Goal: Task Accomplishment & Management: Manage account settings

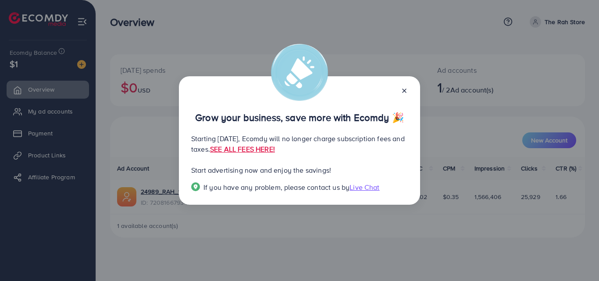
click at [403, 91] on line at bounding box center [405, 91] width 4 height 4
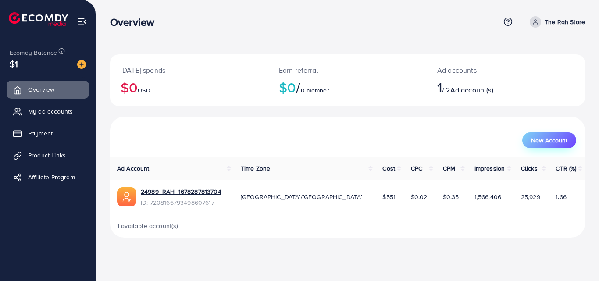
click at [554, 137] on span "New Account" at bounding box center [549, 140] width 36 height 6
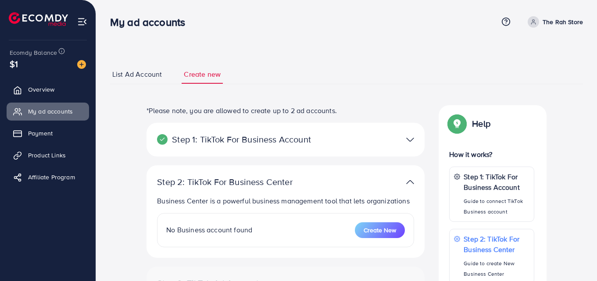
select select
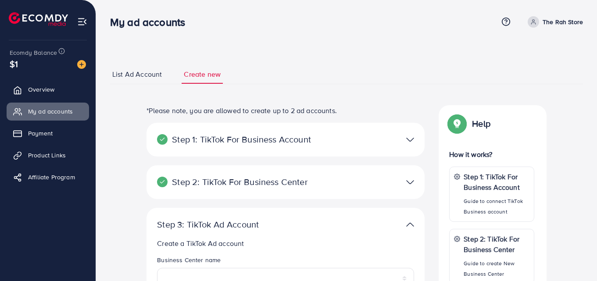
scroll to position [44, 0]
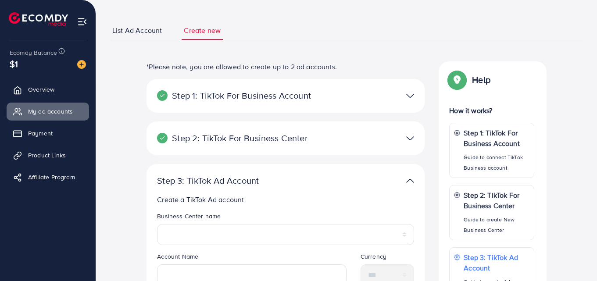
click at [363, 104] on div "Step 1: TikTok For Business Account Connect to TikTok for Business to access al…" at bounding box center [285, 96] width 278 height 34
click at [406, 103] on div "Step 1: TikTok For Business Account Connect to TikTok for Business to access al…" at bounding box center [285, 96] width 278 height 34
click at [410, 97] on img at bounding box center [410, 95] width 8 height 13
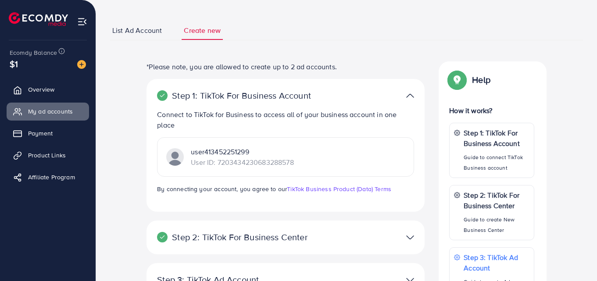
click at [409, 100] on img at bounding box center [410, 95] width 8 height 13
click at [150, 32] on span "List Ad Account" at bounding box center [137, 30] width 50 height 10
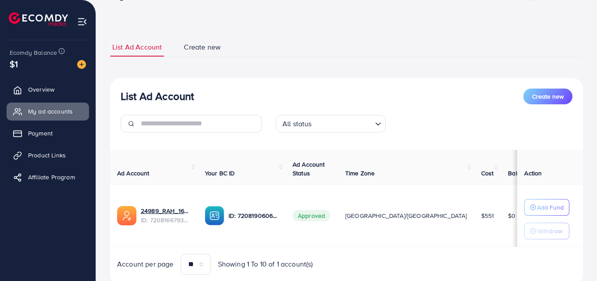
scroll to position [58, 0]
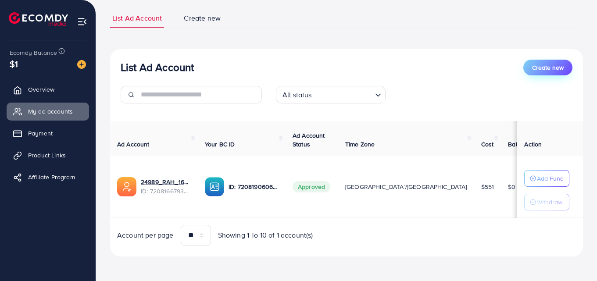
click at [549, 69] on span "Create new" at bounding box center [548, 67] width 32 height 9
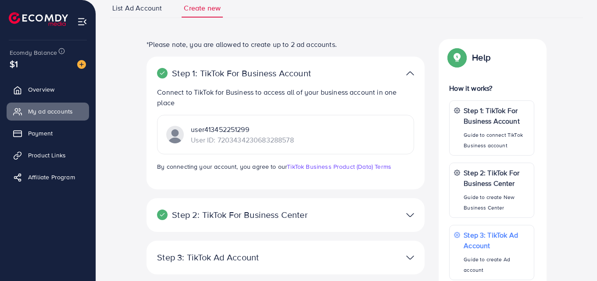
scroll to position [44, 0]
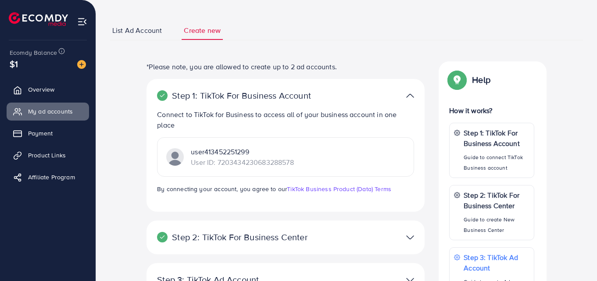
click at [400, 98] on div at bounding box center [376, 95] width 90 height 13
click at [411, 99] on img at bounding box center [410, 95] width 8 height 13
click at [411, 94] on img at bounding box center [410, 95] width 8 height 13
click at [412, 94] on img at bounding box center [410, 95] width 8 height 13
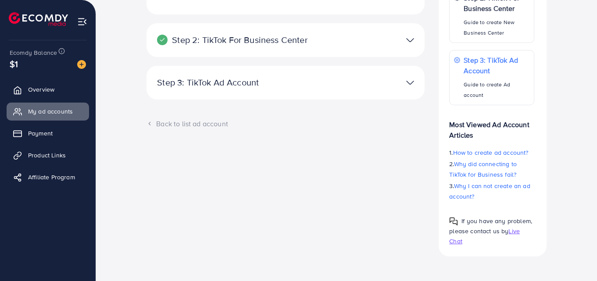
drag, startPoint x: 386, startPoint y: 54, endPoint x: 398, endPoint y: 49, distance: 12.7
click at [387, 54] on div "Step 2: TikTok For Business Center Business Center is a powerful business manag…" at bounding box center [285, 40] width 278 height 34
click at [404, 49] on div "Step 2: TikTok For Business Center Business Center is a powerful business manag…" at bounding box center [285, 40] width 278 height 34
click at [414, 44] on img at bounding box center [410, 40] width 8 height 13
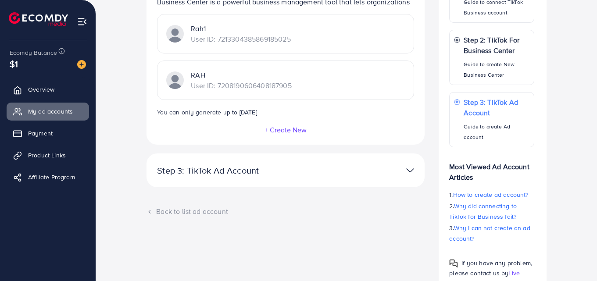
scroll to position [153, 0]
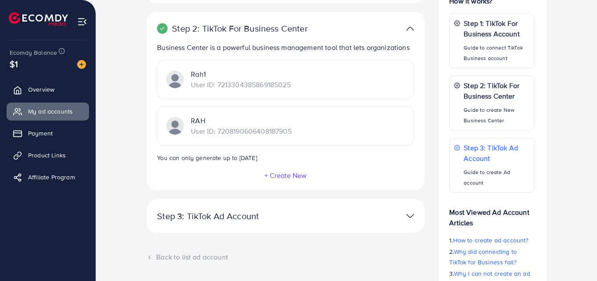
click at [413, 216] on img at bounding box center [410, 216] width 8 height 13
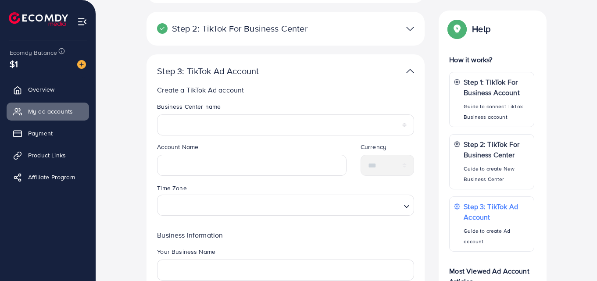
click at [409, 69] on img at bounding box center [410, 71] width 8 height 13
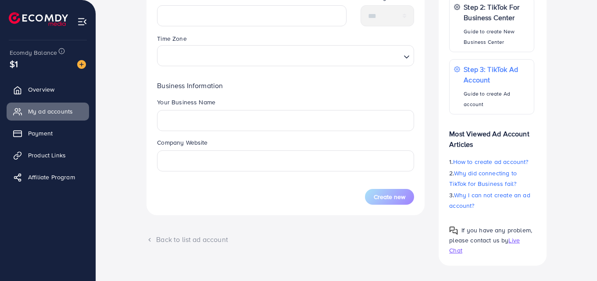
scroll to position [313, 0]
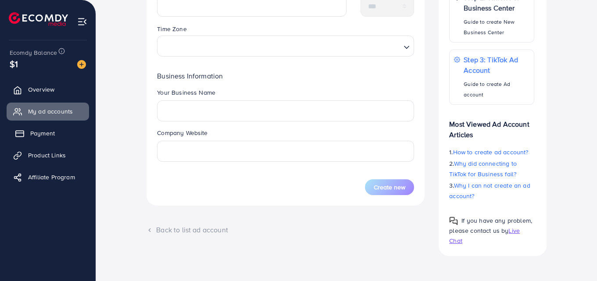
click at [45, 132] on span "Payment" at bounding box center [42, 133] width 25 height 9
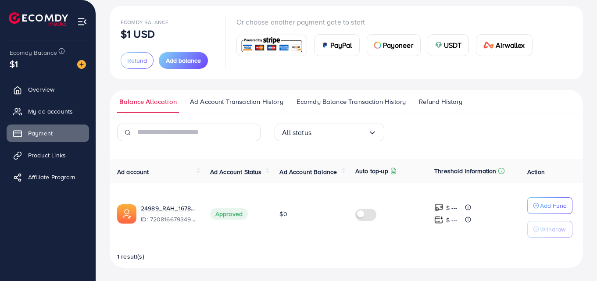
scroll to position [49, 0]
click at [57, 171] on link "Affiliate Program" at bounding box center [48, 177] width 82 height 18
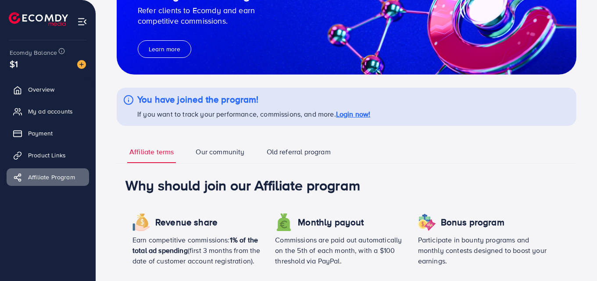
scroll to position [219, 0]
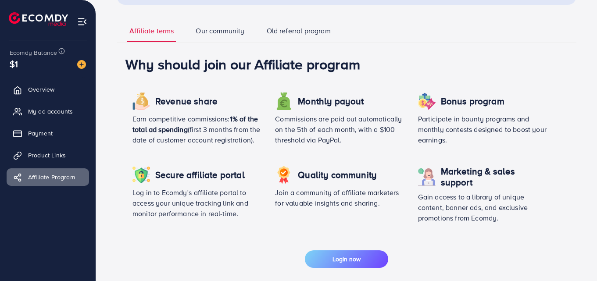
click at [224, 36] on link "Our community" at bounding box center [219, 34] width 53 height 16
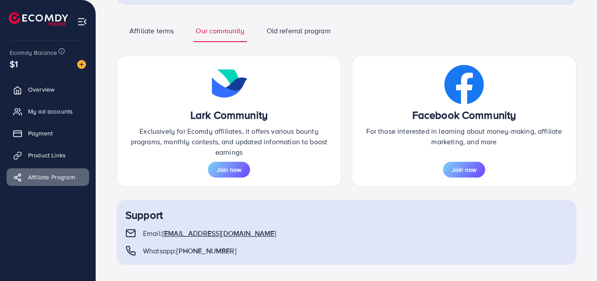
click at [281, 36] on link "Old referral program" at bounding box center [298, 34] width 68 height 16
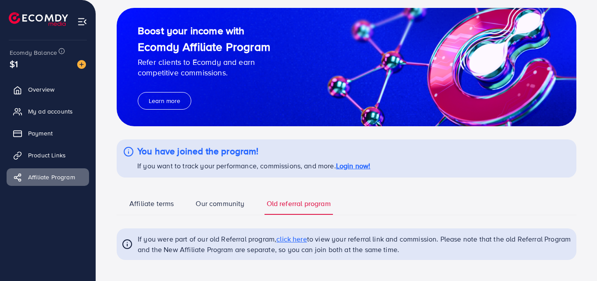
scroll to position [46, 0]
click at [84, 61] on div "Ecomdy Balance $1" at bounding box center [48, 58] width 82 height 37
click at [84, 62] on img at bounding box center [81, 64] width 9 height 9
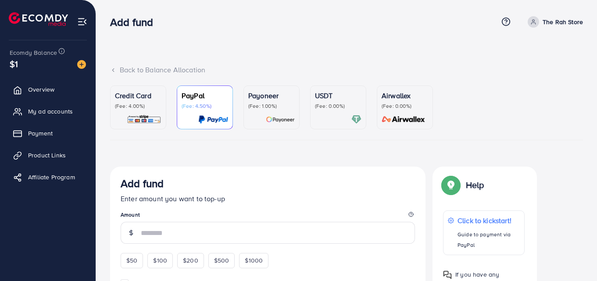
click at [18, 60] on div "$1" at bounding box center [48, 63] width 76 height 13
click at [34, 94] on link "Overview" at bounding box center [48, 90] width 82 height 18
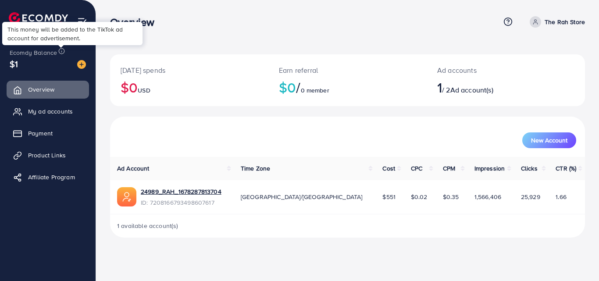
click at [61, 53] on icon at bounding box center [61, 51] width 7 height 7
click at [187, 193] on link "24989_RAH_1678287813704" at bounding box center [181, 191] width 81 height 9
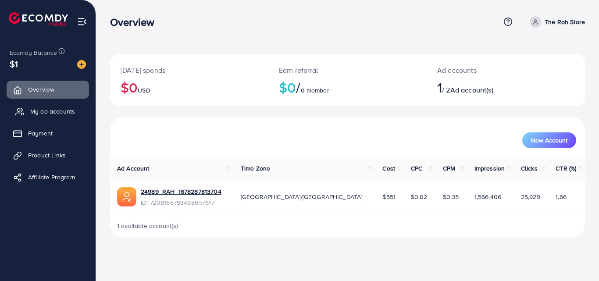
click at [44, 106] on link "My ad accounts" at bounding box center [48, 112] width 82 height 18
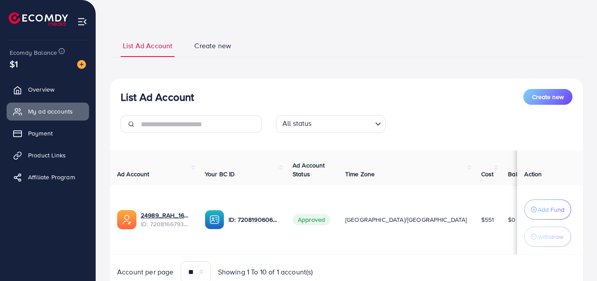
scroll to position [70, 0]
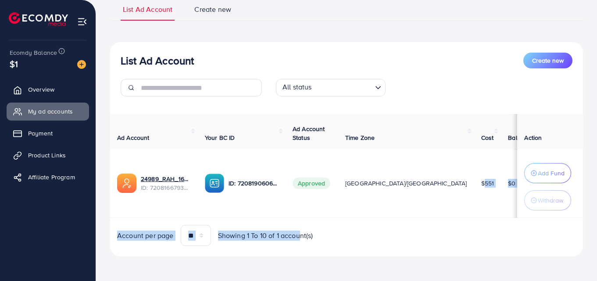
drag, startPoint x: 300, startPoint y: 221, endPoint x: 409, endPoint y: 218, distance: 108.8
click at [392, 215] on div "Ad Account Your BC ID Ad Account Status Time Zone Cost Balance Auto top-up Thre…" at bounding box center [346, 180] width 473 height 132
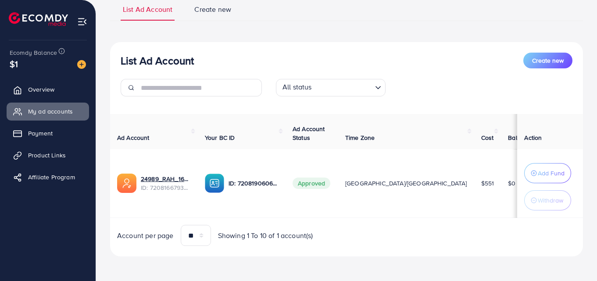
drag, startPoint x: 409, startPoint y: 218, endPoint x: 420, endPoint y: 214, distance: 11.4
click at [412, 217] on div "Ad Account Your BC ID Ad Account Status Time Zone Cost Balance Auto top-up Thre…" at bounding box center [346, 180] width 473 height 132
click at [501, 214] on td "$0" at bounding box center [519, 183] width 37 height 69
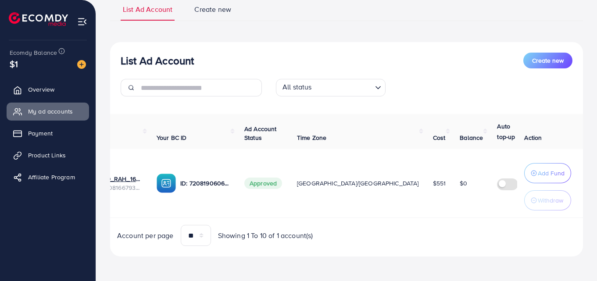
click at [329, 96] on div "All status Loading..." at bounding box center [346, 91] width 155 height 25
click at [335, 94] on div "All status Loading..." at bounding box center [331, 88] width 110 height 18
click at [214, 8] on span "Create new" at bounding box center [212, 9] width 37 height 10
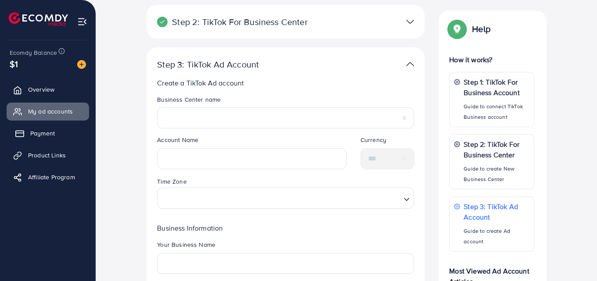
scroll to position [263, 0]
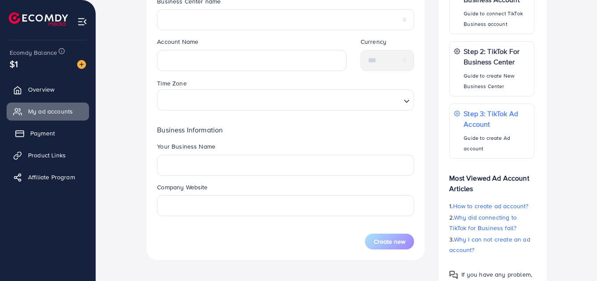
click at [58, 131] on link "Payment" at bounding box center [48, 134] width 82 height 18
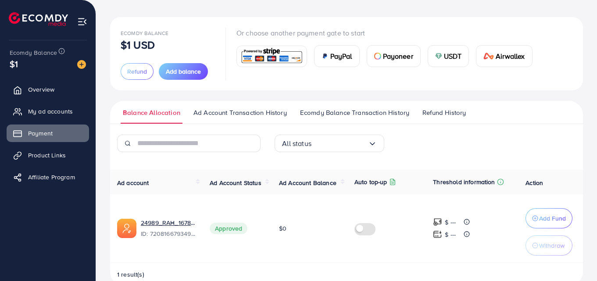
scroll to position [56, 0]
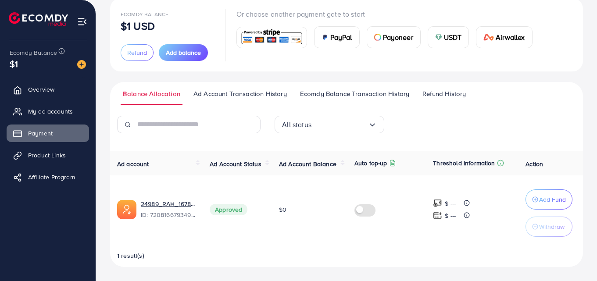
click at [317, 132] on div "All status Loading..." at bounding box center [329, 125] width 110 height 18
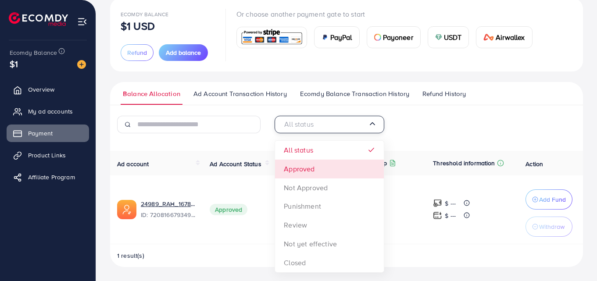
click at [314, 167] on div "All status Loading... All status Approved Not Approved Punishment Review Not ye…" at bounding box center [346, 191] width 473 height 151
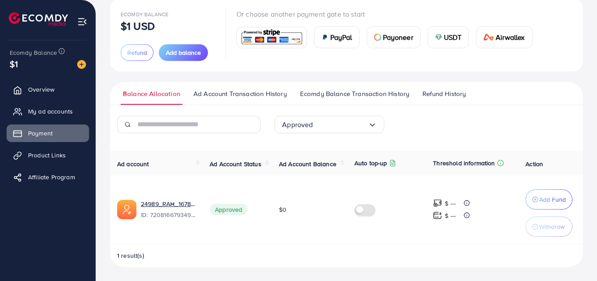
click at [227, 97] on span "Ad Account Transaction History" at bounding box center [239, 94] width 93 height 10
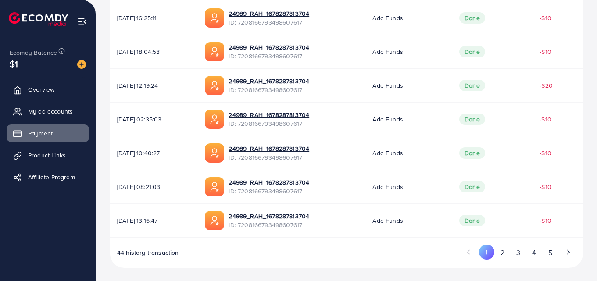
scroll to position [324, 0]
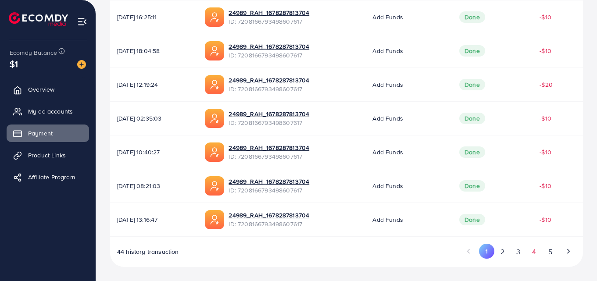
click at [534, 250] on button "4" at bounding box center [534, 252] width 16 height 16
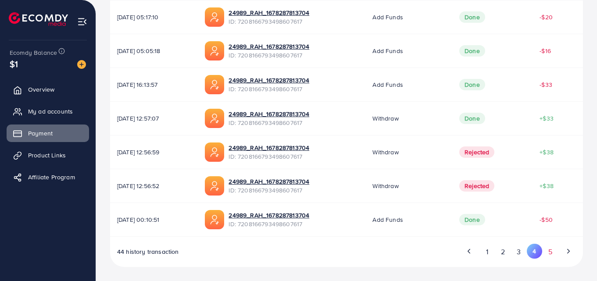
click at [549, 251] on button "5" at bounding box center [550, 252] width 16 height 16
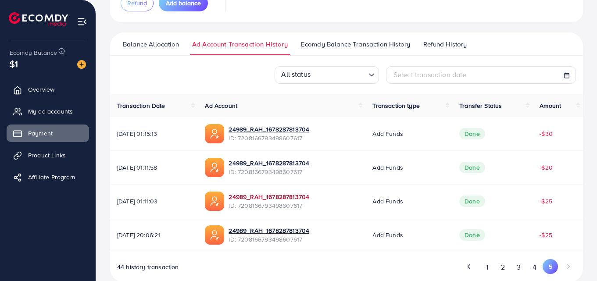
scroll to position [121, 0]
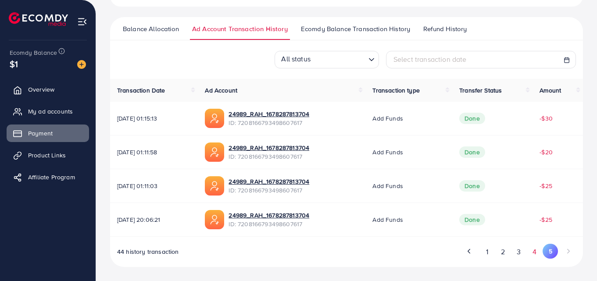
click at [532, 254] on button "4" at bounding box center [535, 252] width 16 height 16
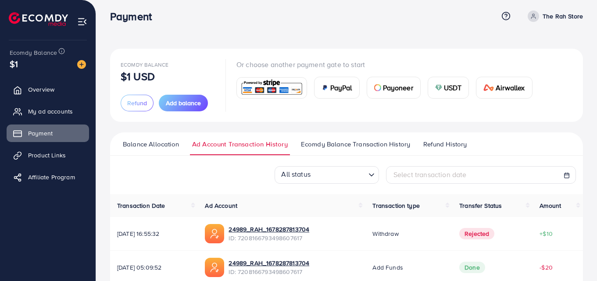
scroll to position [0, 0]
